Goal: Task Accomplishment & Management: Manage account settings

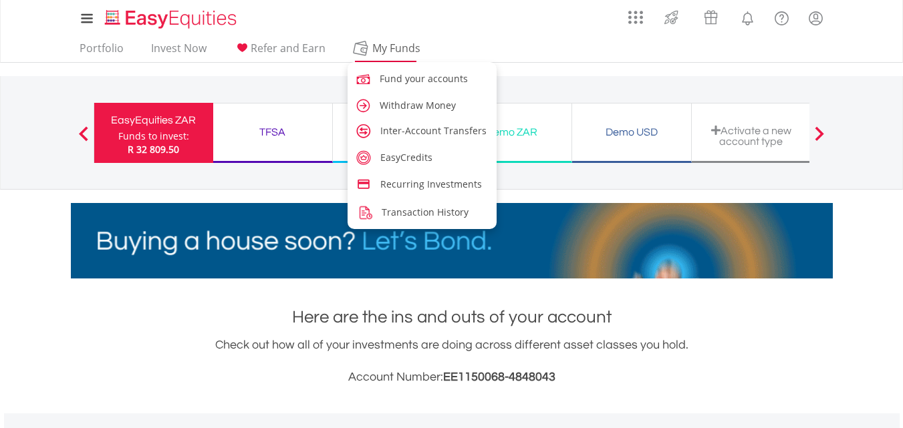
click at [394, 53] on span "My Funds" at bounding box center [397, 47] width 88 height 17
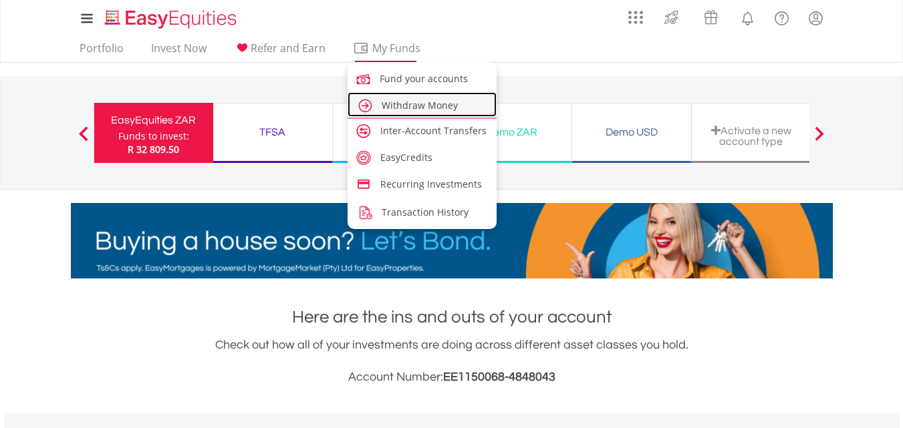
click at [396, 99] on span "Withdraw Money" at bounding box center [420, 105] width 76 height 13
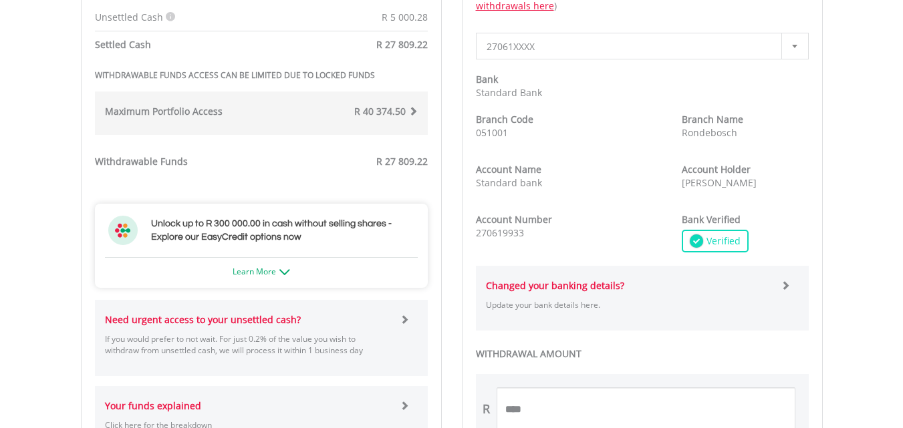
scroll to position [601, 0]
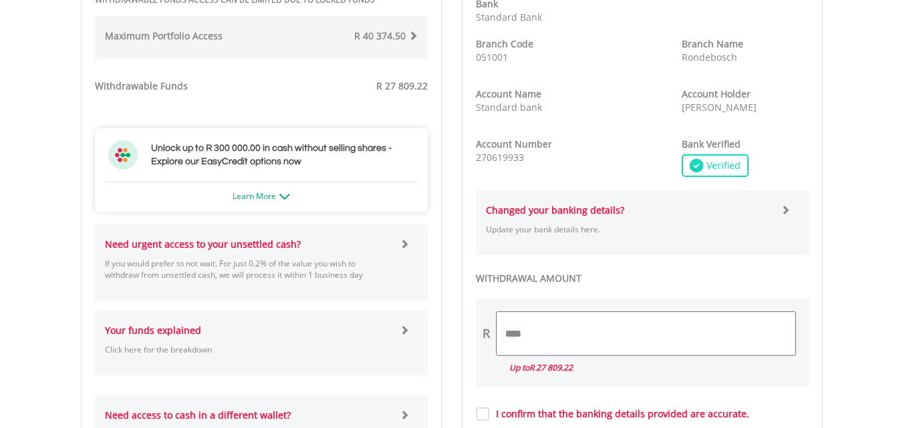
drag, startPoint x: 556, startPoint y: 329, endPoint x: 435, endPoint y: 334, distance: 121.1
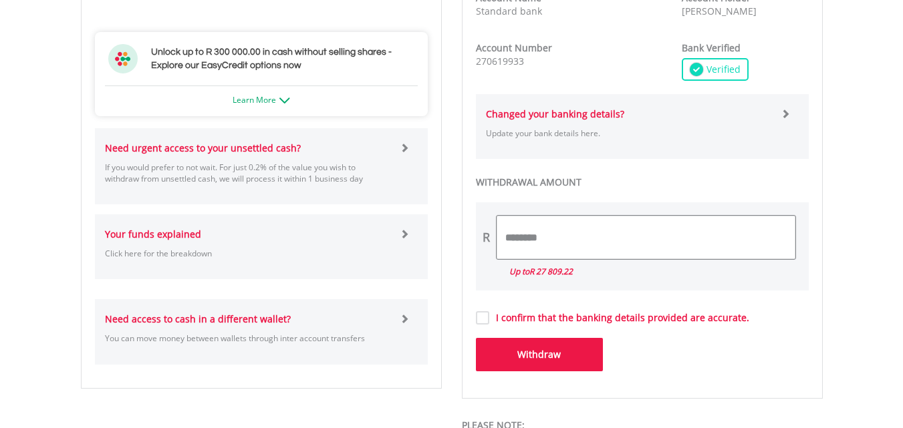
scroll to position [735, 0]
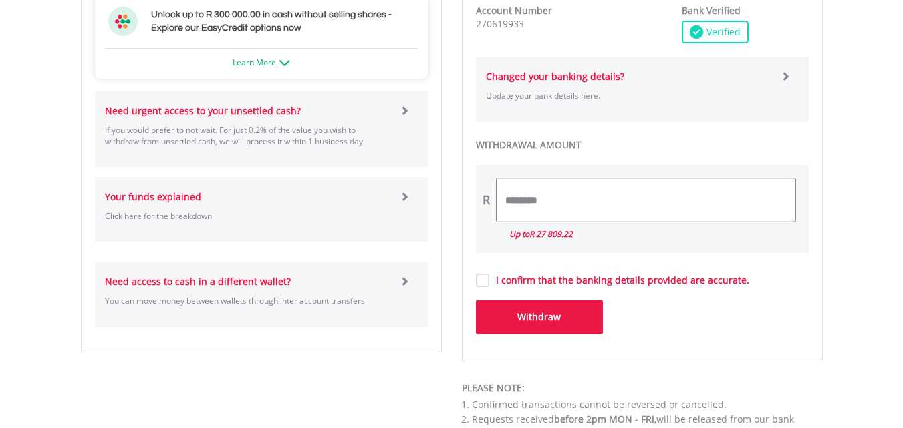
type input "********"
click at [537, 312] on button "Withdraw" at bounding box center [539, 317] width 127 height 33
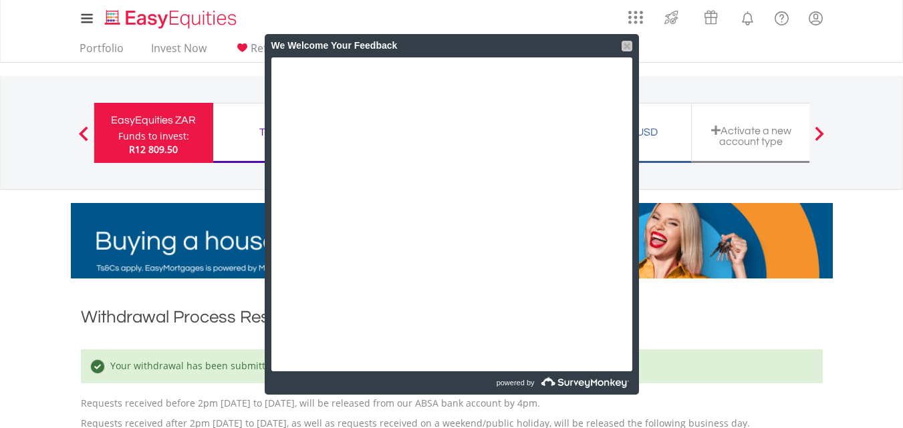
click at [630, 47] on div at bounding box center [627, 46] width 11 height 11
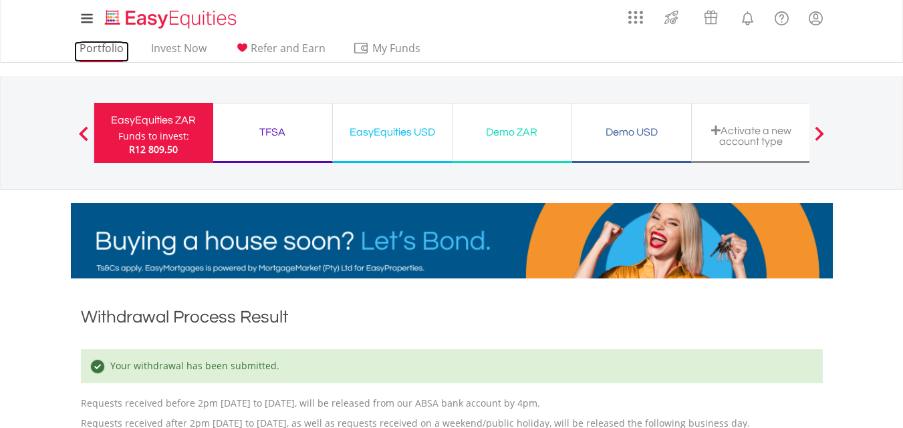
click at [107, 51] on link "Portfolio" at bounding box center [101, 51] width 55 height 21
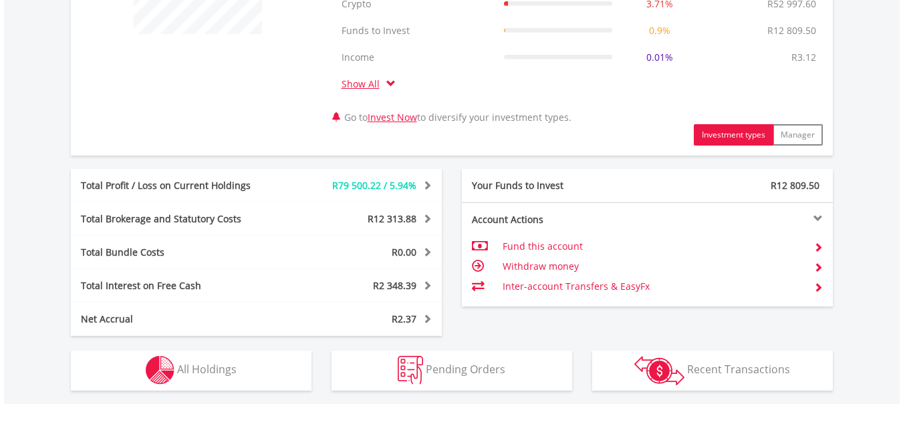
scroll to position [735, 0]
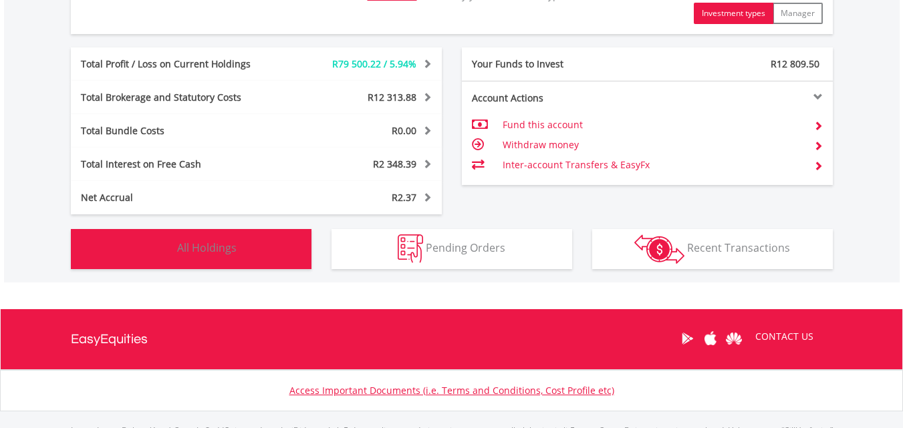
click at [245, 245] on button "Holdings All Holdings" at bounding box center [191, 249] width 241 height 40
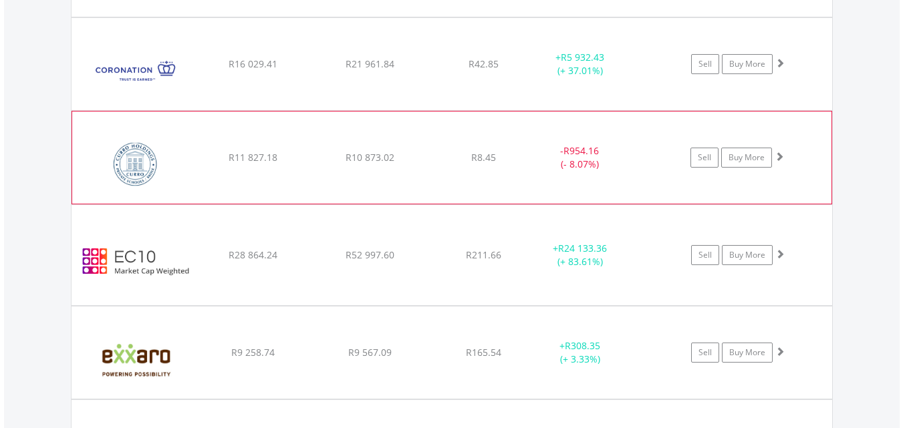
scroll to position [2916, 0]
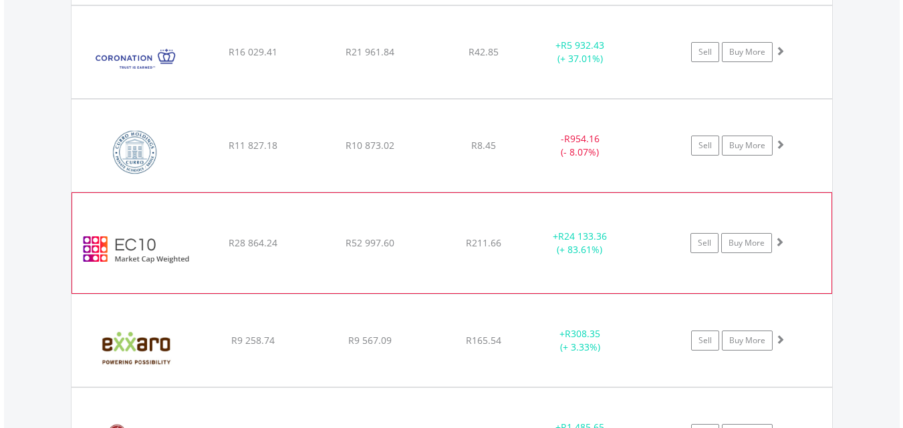
click at [144, 245] on img at bounding box center [136, 250] width 115 height 80
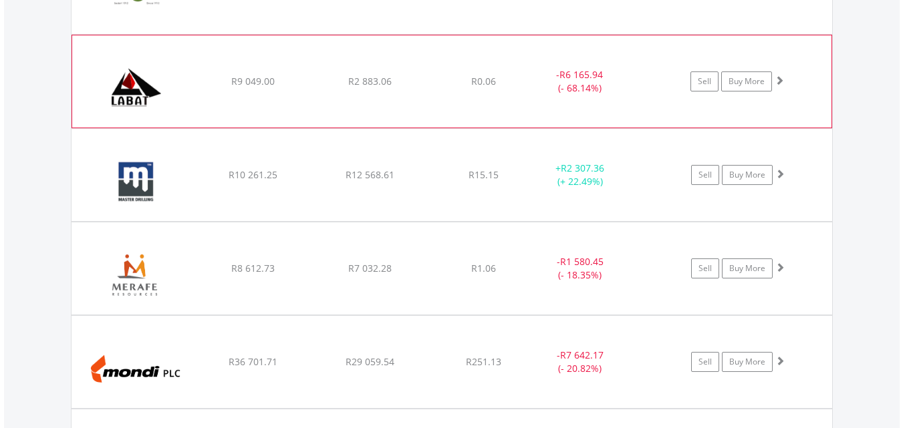
scroll to position [4521, 0]
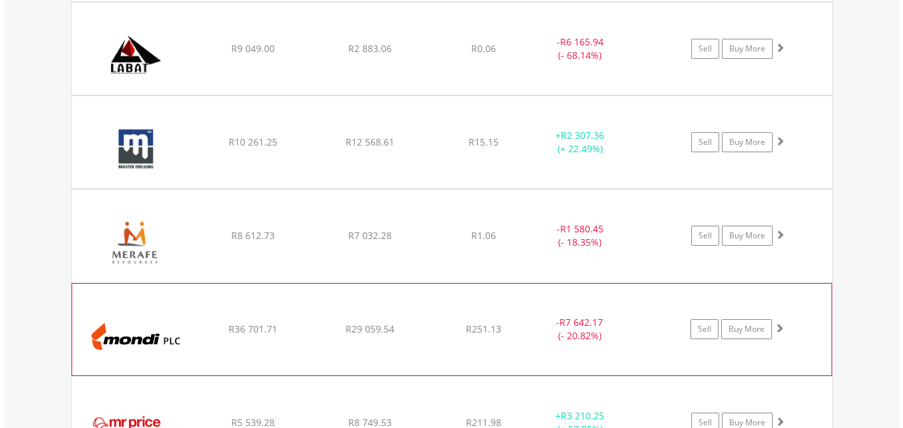
click at [108, 333] on img at bounding box center [136, 337] width 115 height 72
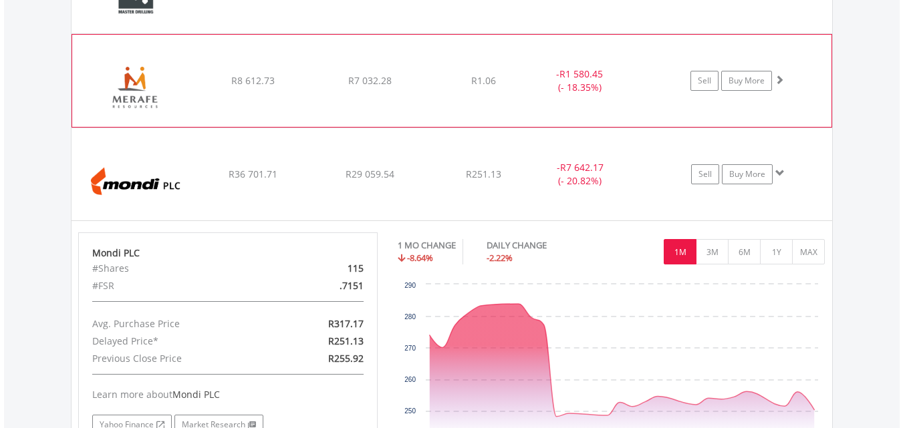
scroll to position [4654, 0]
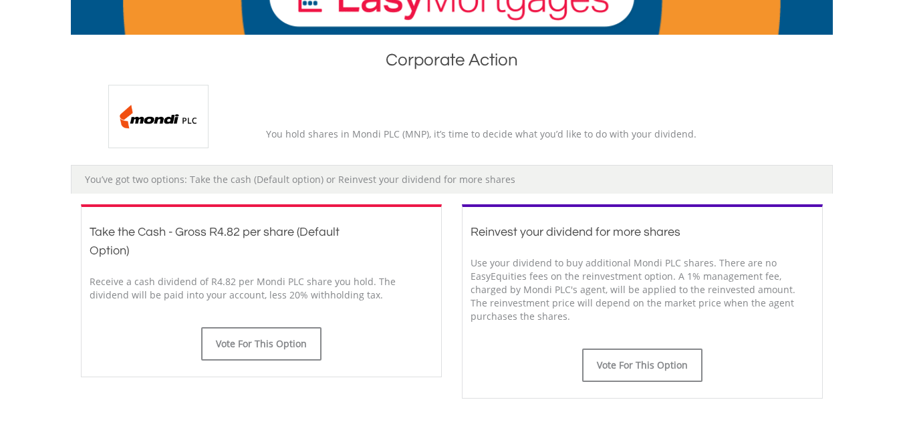
scroll to position [267, 0]
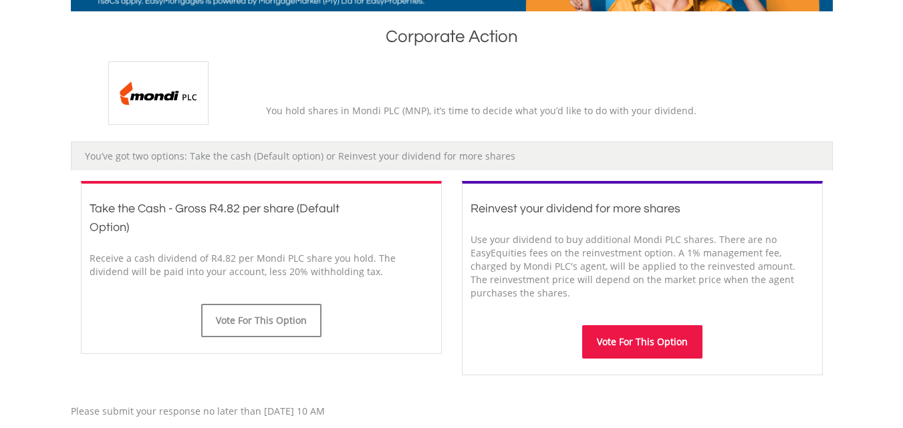
click at [648, 342] on button "Vote For This Option" at bounding box center [642, 341] width 120 height 33
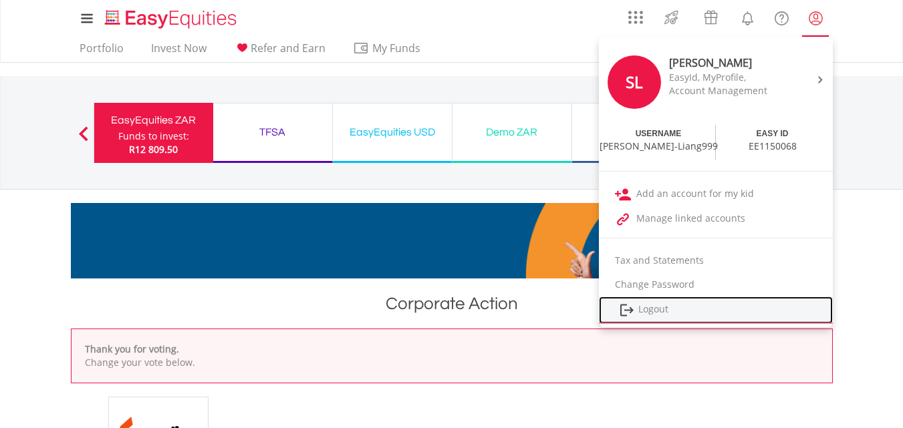
click at [672, 305] on link "Logout" at bounding box center [716, 310] width 234 height 27
